Goal: Check status: Check status

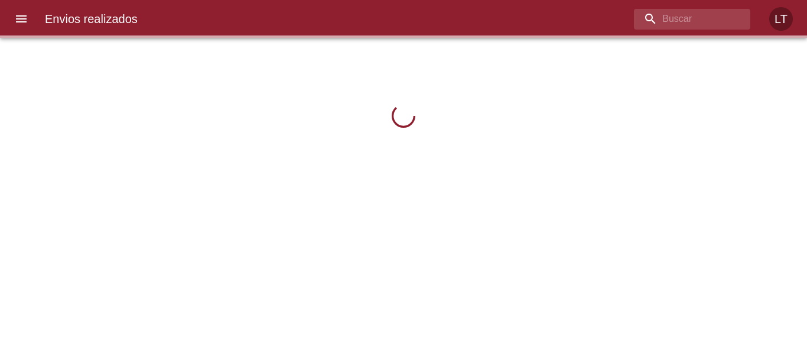
click at [18, 21] on icon "menu" at bounding box center [21, 19] width 14 height 14
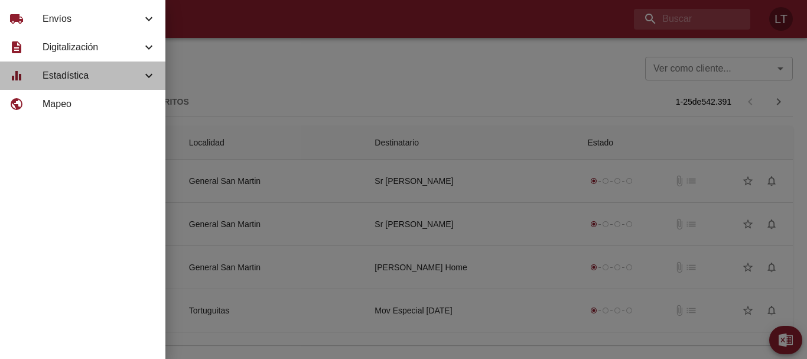
click at [57, 79] on span "Estadística" at bounding box center [92, 76] width 99 height 14
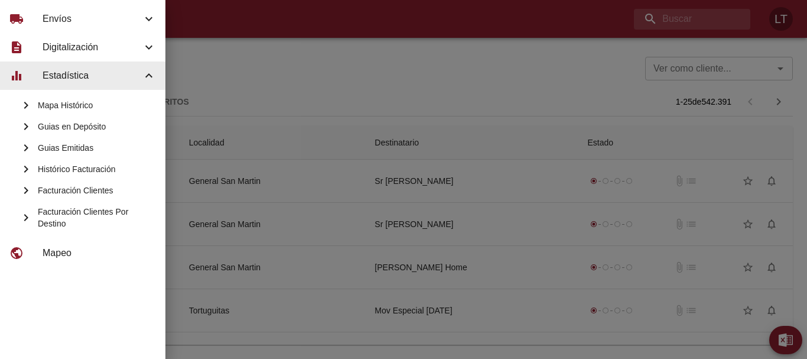
click at [63, 147] on span "Guias Emitidas" at bounding box center [97, 148] width 118 height 12
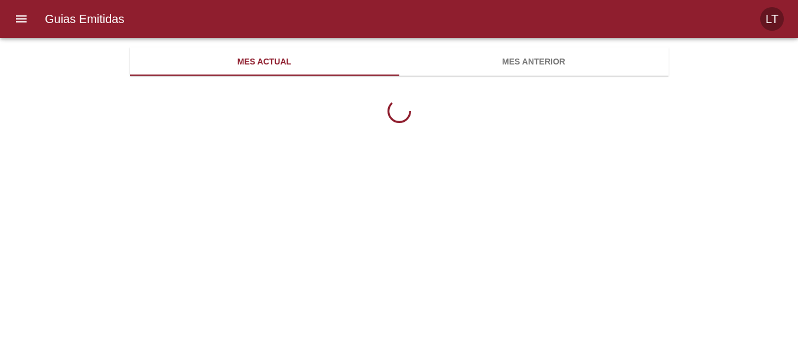
scroll to position [384, 539]
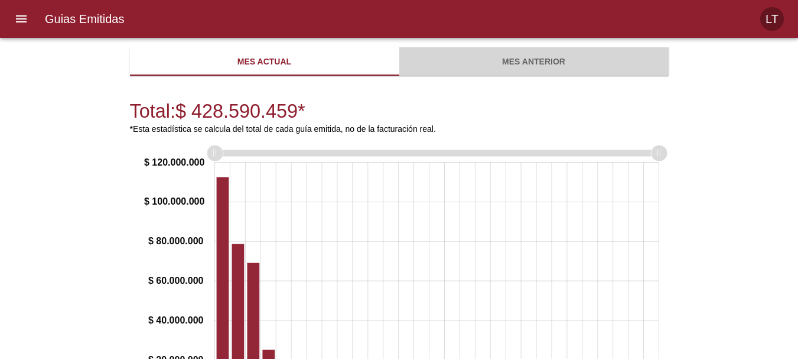
click at [556, 60] on span "Mes anterior" at bounding box center [534, 61] width 255 height 15
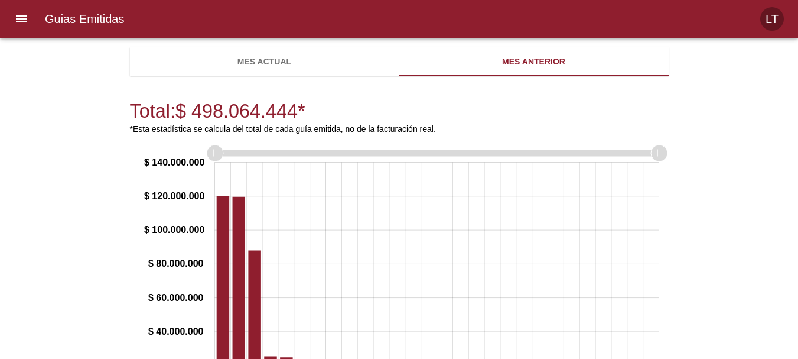
click at [269, 66] on span "Mes actual" at bounding box center [264, 61] width 255 height 15
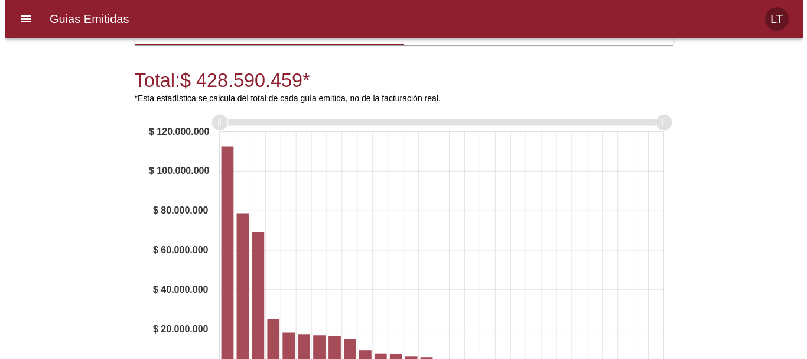
scroll to position [163, 0]
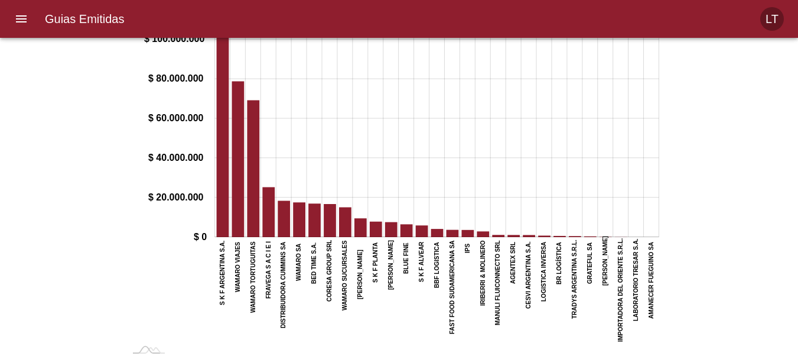
click at [19, 24] on icon "menu" at bounding box center [21, 19] width 14 height 14
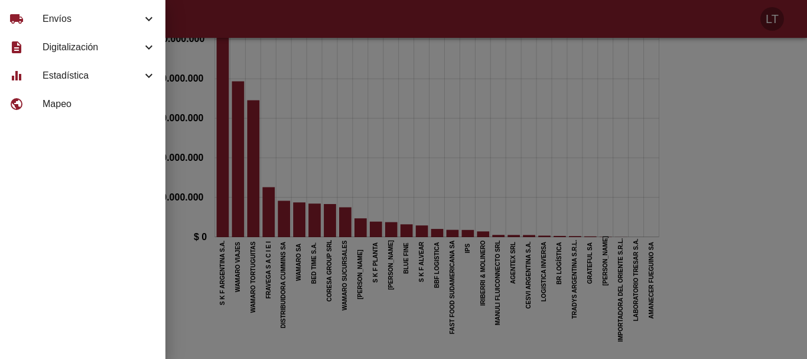
click at [44, 22] on span "Envíos" at bounding box center [92, 19] width 99 height 14
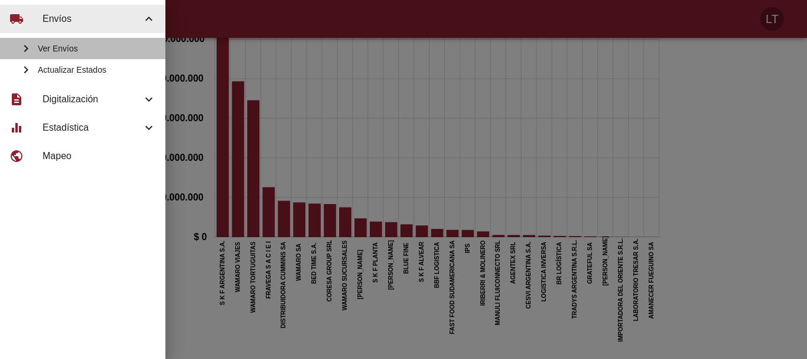
click at [113, 45] on span "Ver Envíos" at bounding box center [97, 49] width 118 height 12
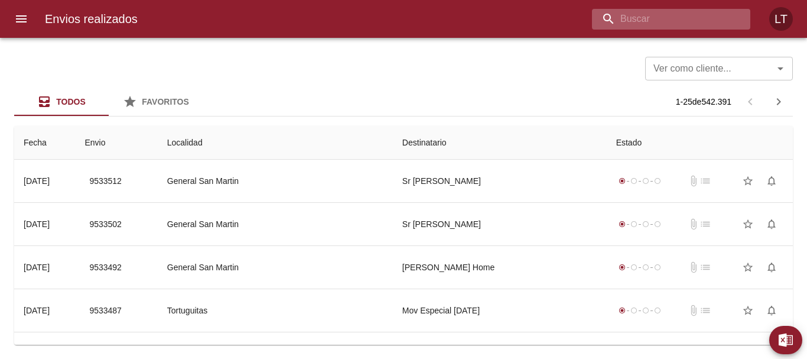
click at [679, 20] on input "buscar" at bounding box center [661, 19] width 138 height 21
paste input "9522489"
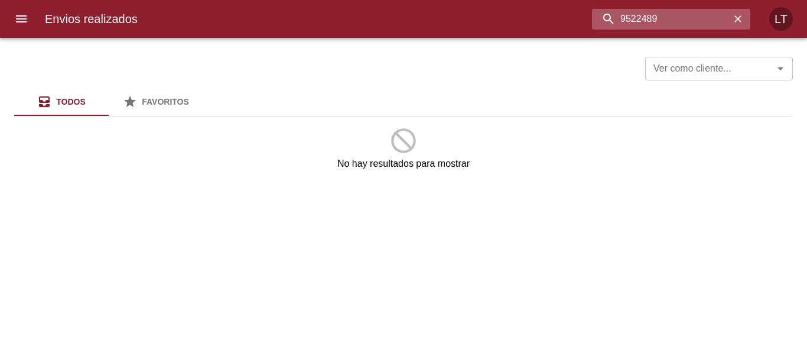
type input "9522489"
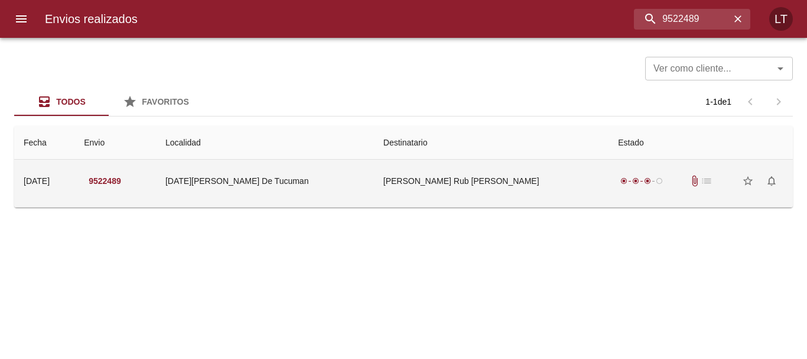
click at [548, 197] on td "[PERSON_NAME] Rub [PERSON_NAME]" at bounding box center [491, 181] width 235 height 43
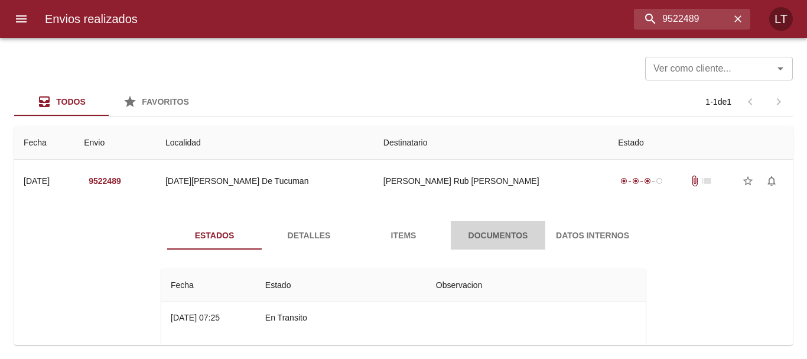
click at [518, 237] on span "Documentos" at bounding box center [498, 235] width 80 height 15
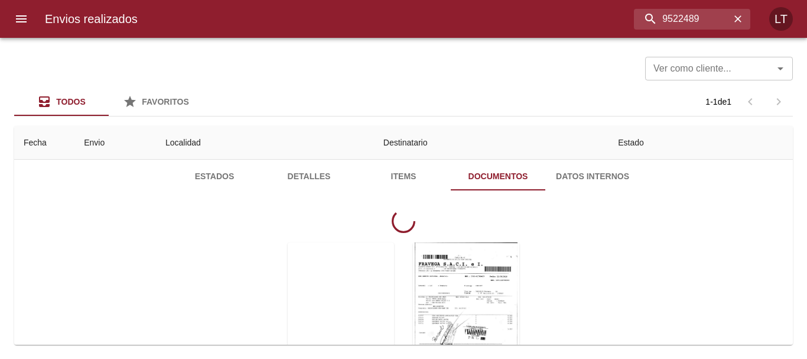
scroll to position [118, 0]
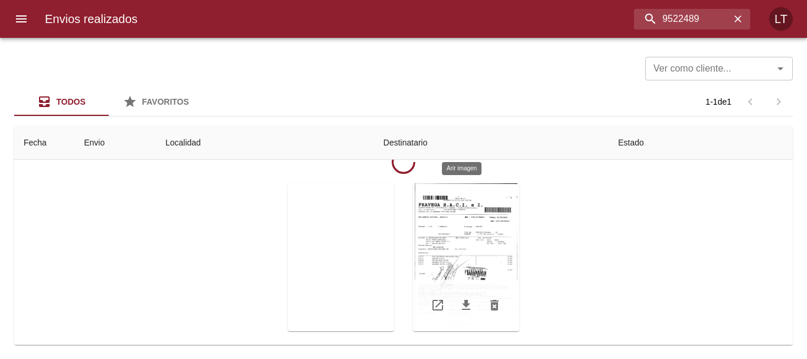
click at [487, 219] on div "Tabla de envíos del cliente" at bounding box center [466, 257] width 106 height 148
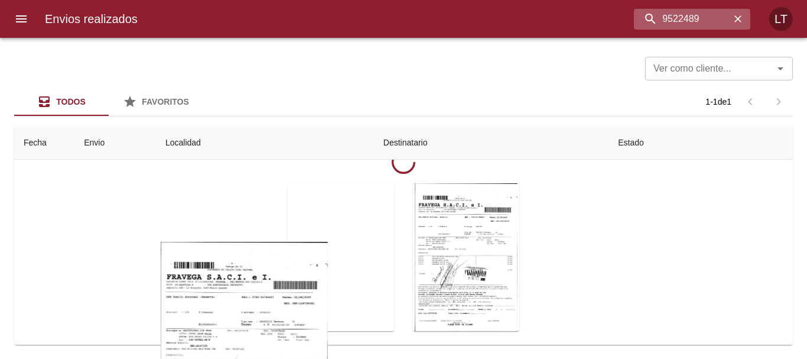
click at [746, 19] on div "9522489" at bounding box center [692, 19] width 116 height 21
click at [740, 19] on icon "button" at bounding box center [738, 19] width 12 height 12
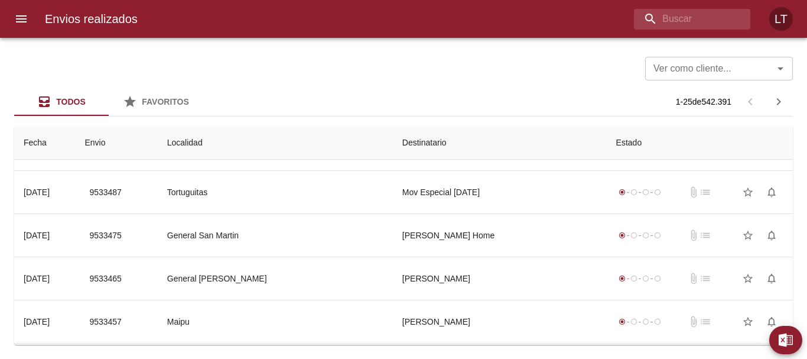
scroll to position [0, 0]
